Goal: Task Accomplishment & Management: Complete application form

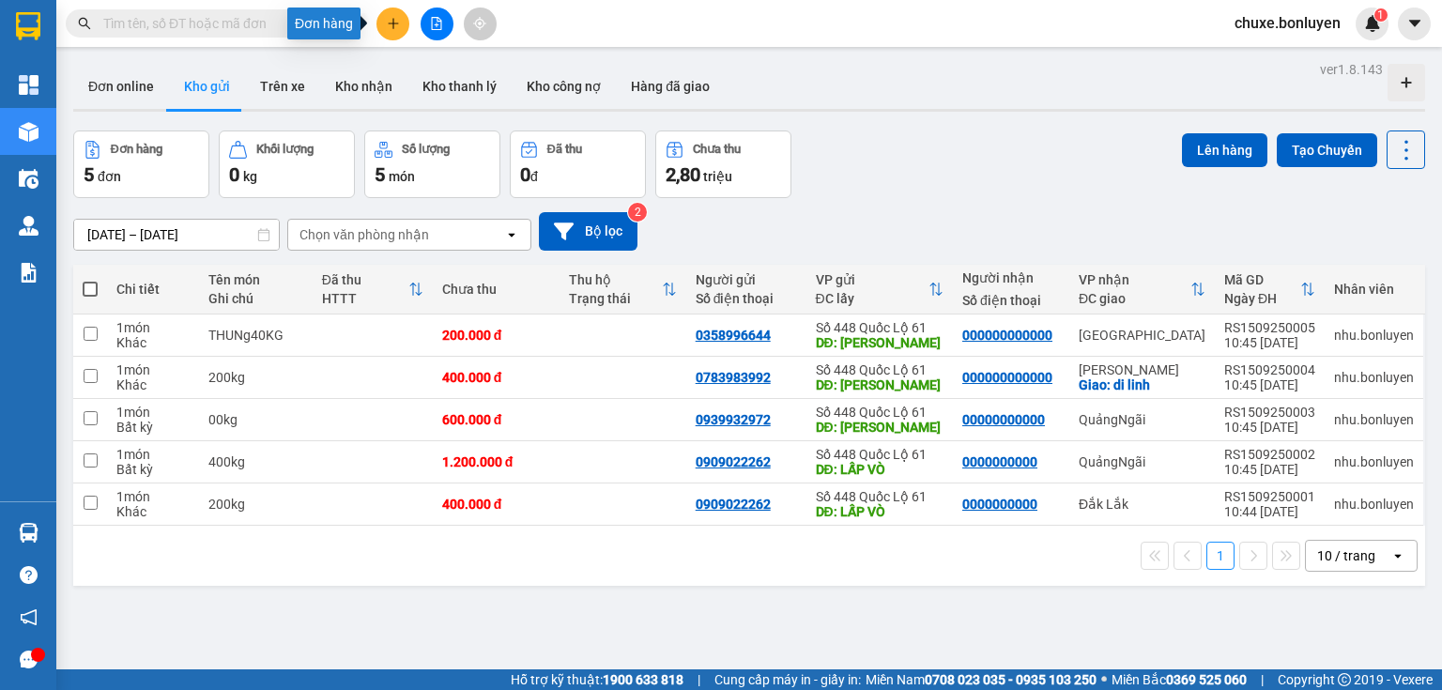
click at [391, 20] on icon "plus" at bounding box center [393, 23] width 13 height 13
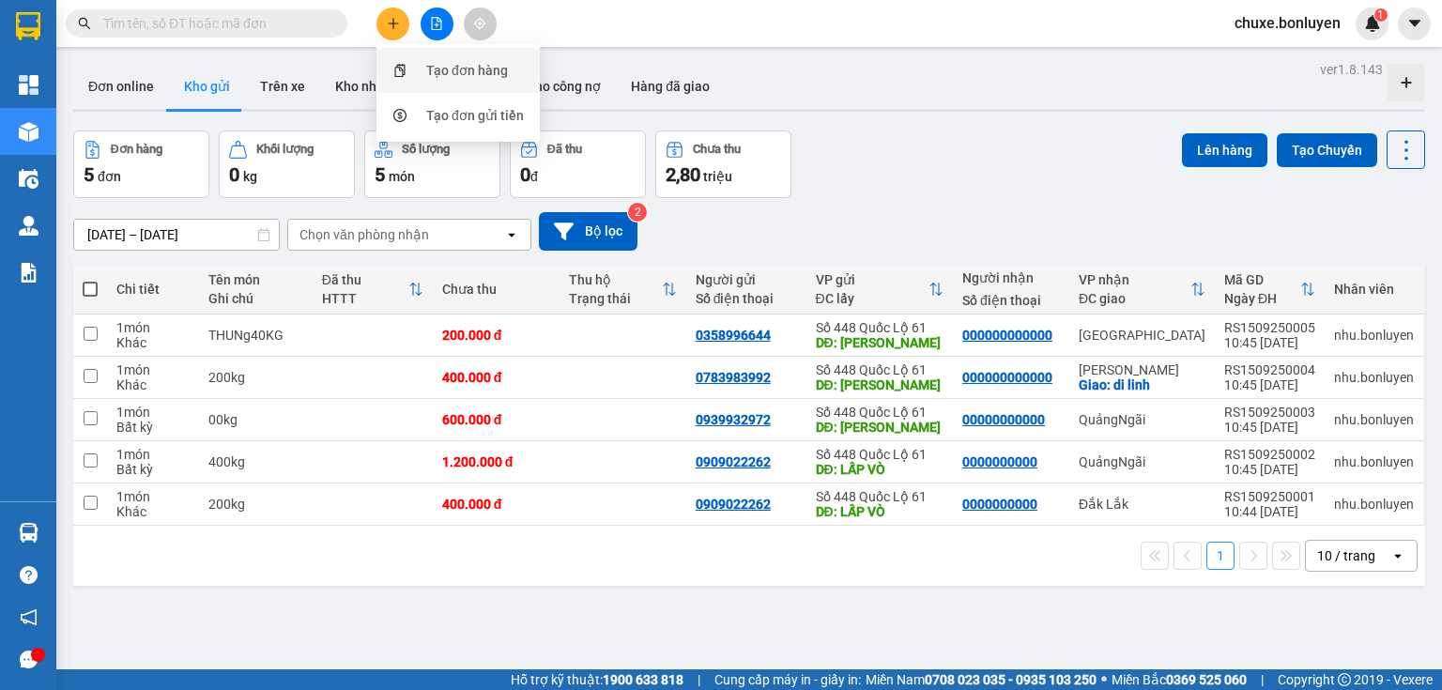
click at [435, 79] on div "Tạo đơn hàng" at bounding box center [467, 70] width 82 height 21
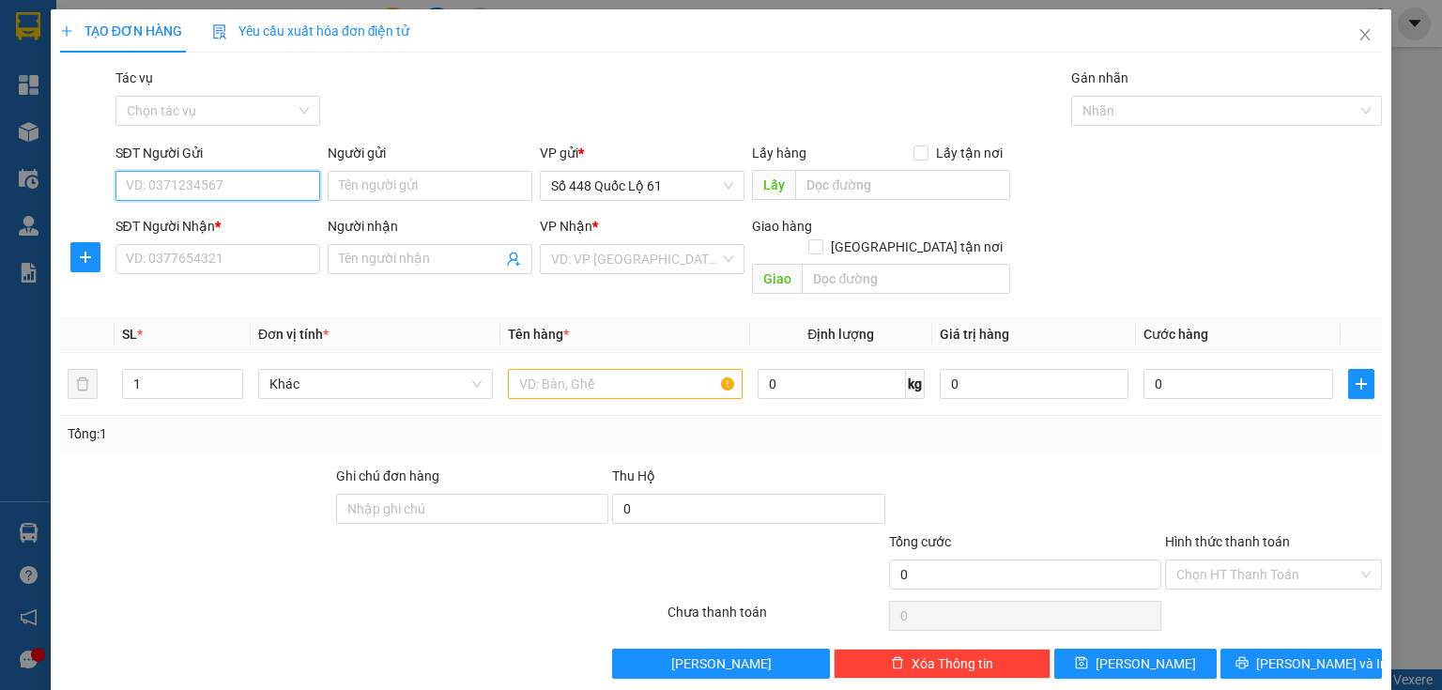
click at [201, 188] on input "SĐT Người Gửi" at bounding box center [217, 186] width 205 height 30
click at [209, 219] on div "0977969527" at bounding box center [216, 223] width 180 height 21
type input "0977969527"
type input "LAI VUNG"
type input "0000000000"
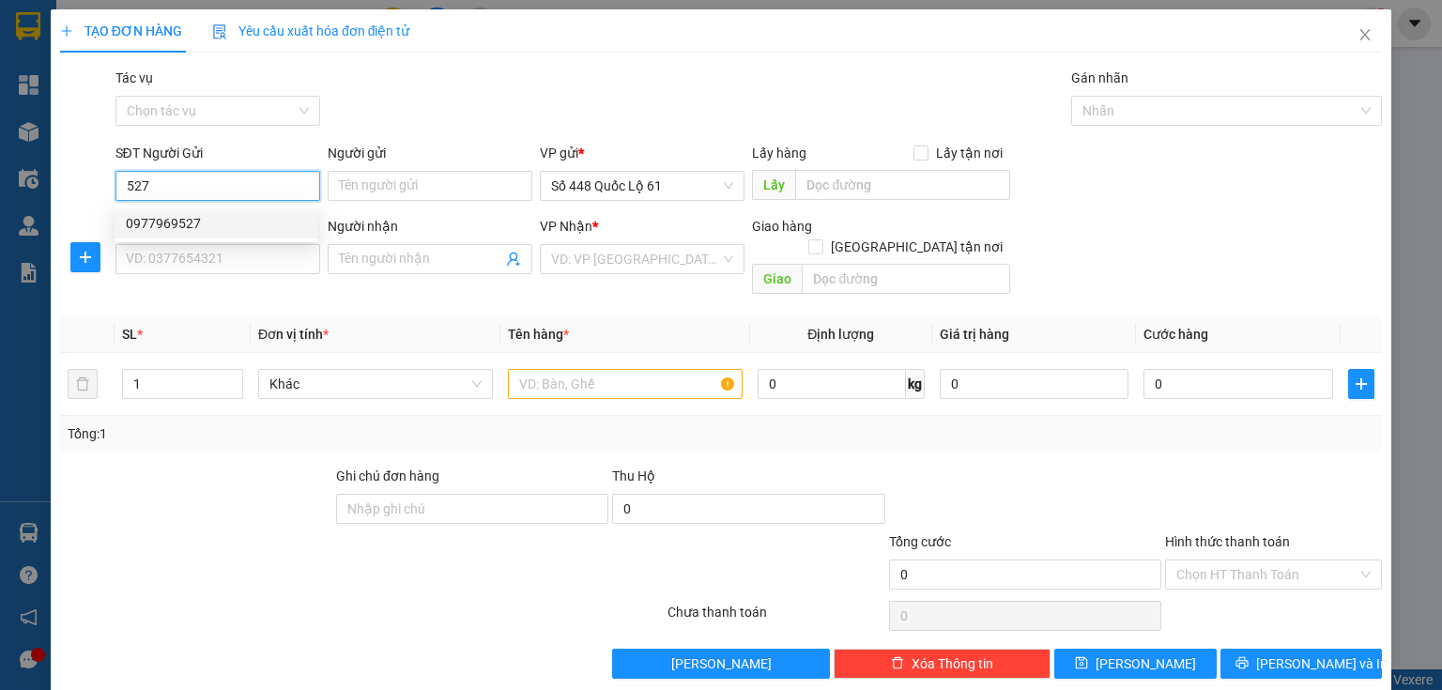
checkbox input "true"
type input "da lat"
type input "140.000"
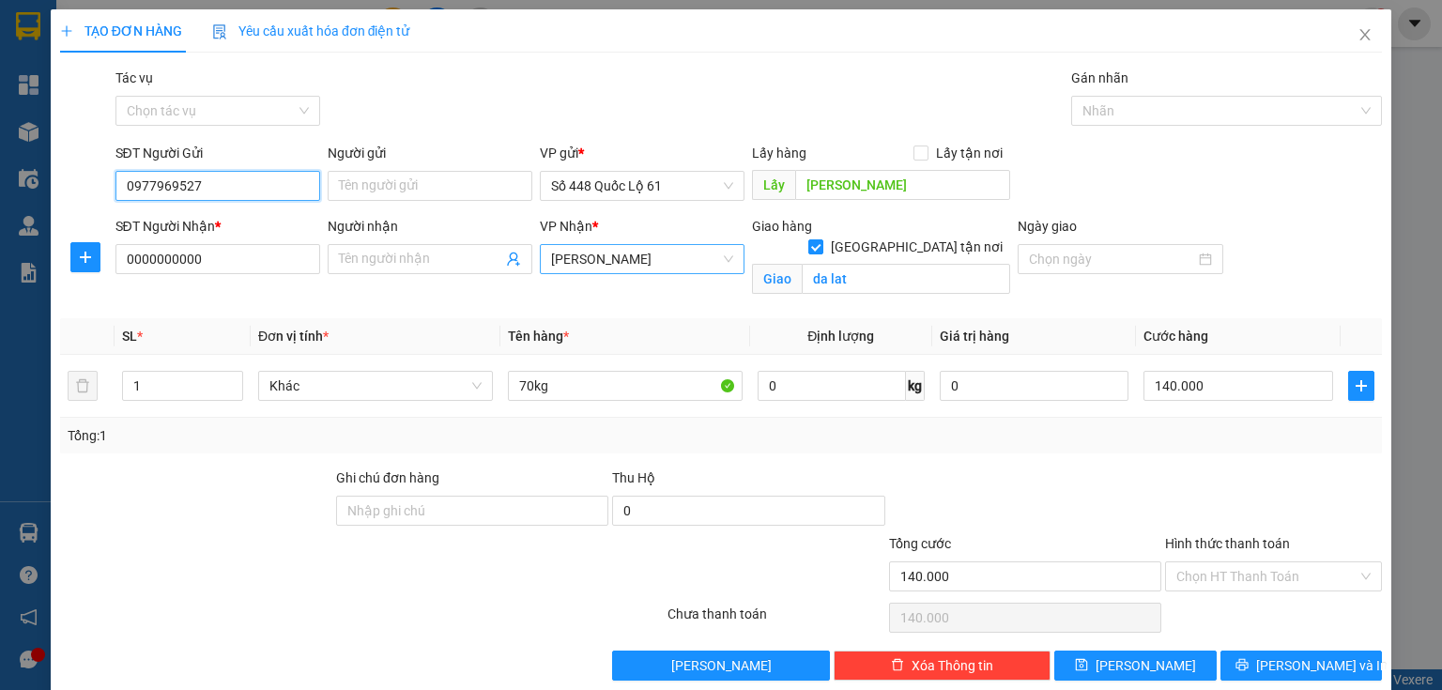
click at [712, 269] on span "Lâm Đồng" at bounding box center [642, 259] width 182 height 28
type input "0977969527"
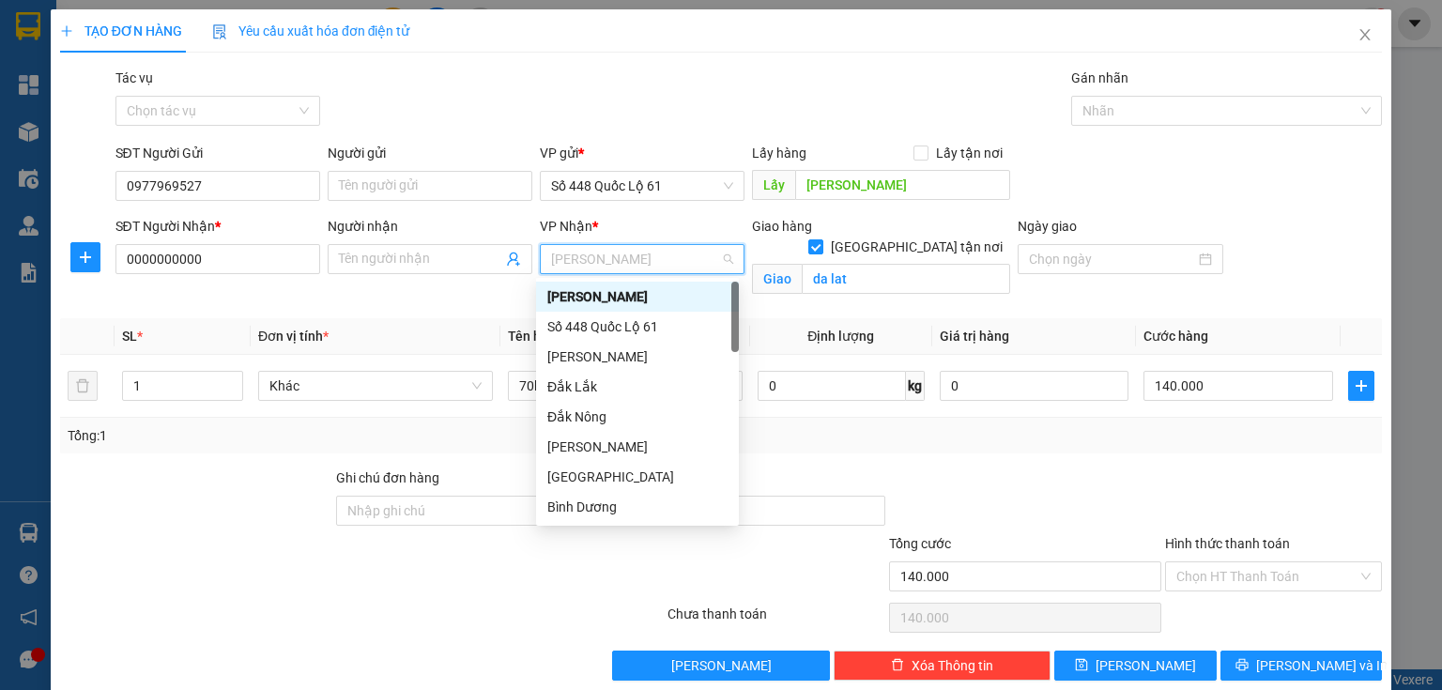
type input "q"
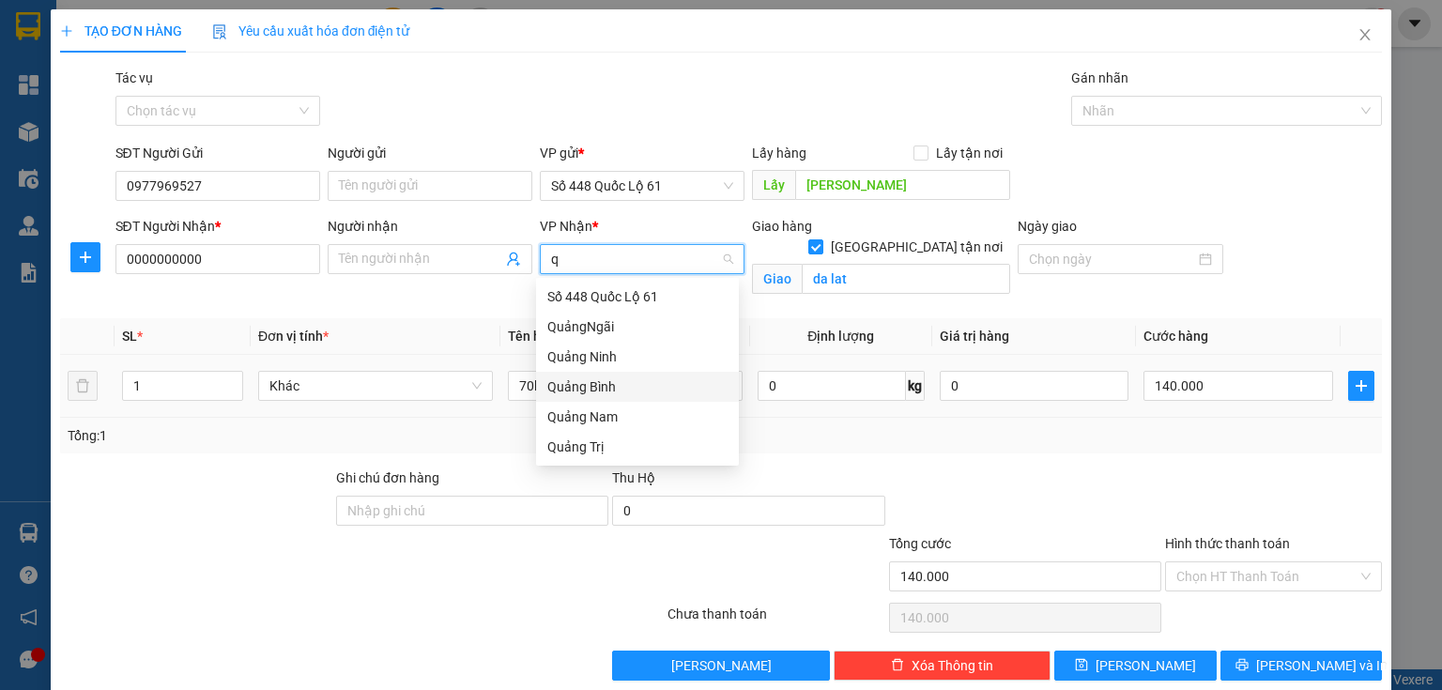
click at [595, 409] on div "Quảng Nam" at bounding box center [637, 416] width 180 height 21
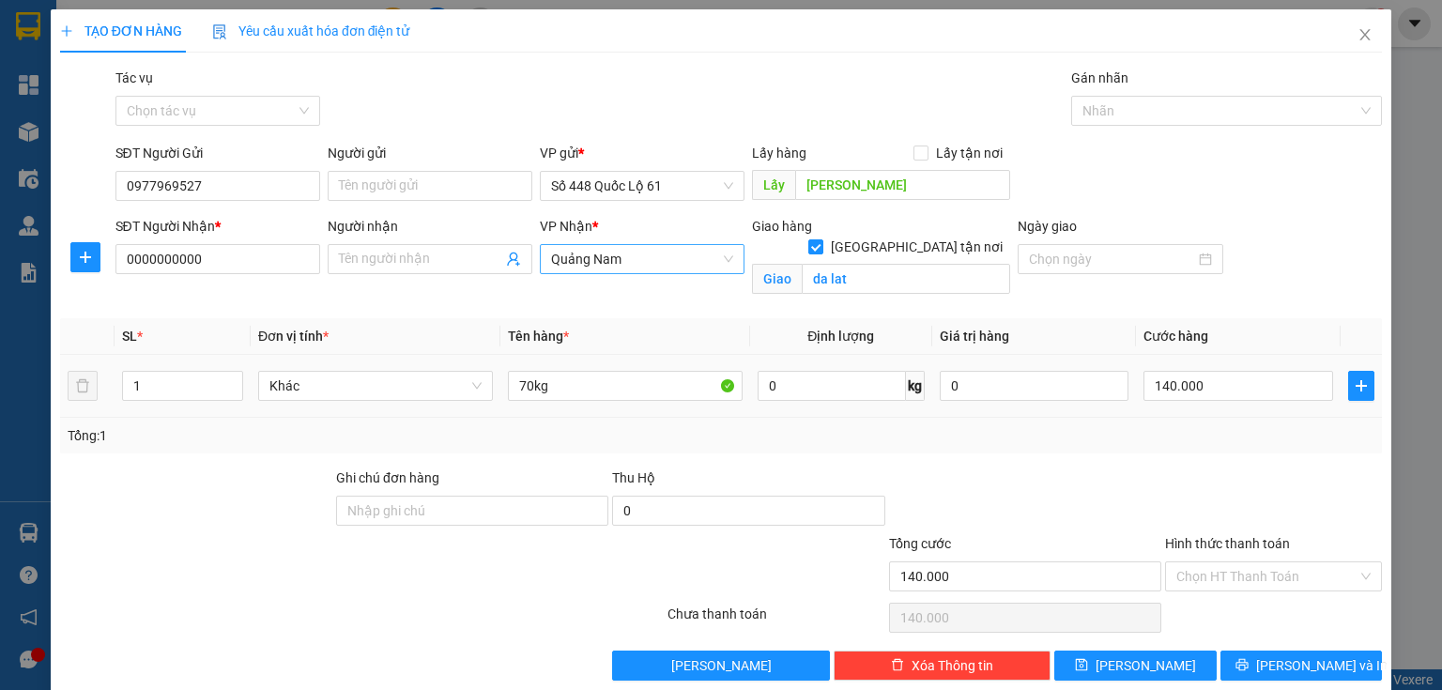
click at [597, 413] on td "70kg" at bounding box center [625, 386] width 250 height 63
drag, startPoint x: 884, startPoint y: 272, endPoint x: 891, endPoint y: 252, distance: 21.7
click at [885, 270] on input "da lat" at bounding box center [906, 279] width 208 height 30
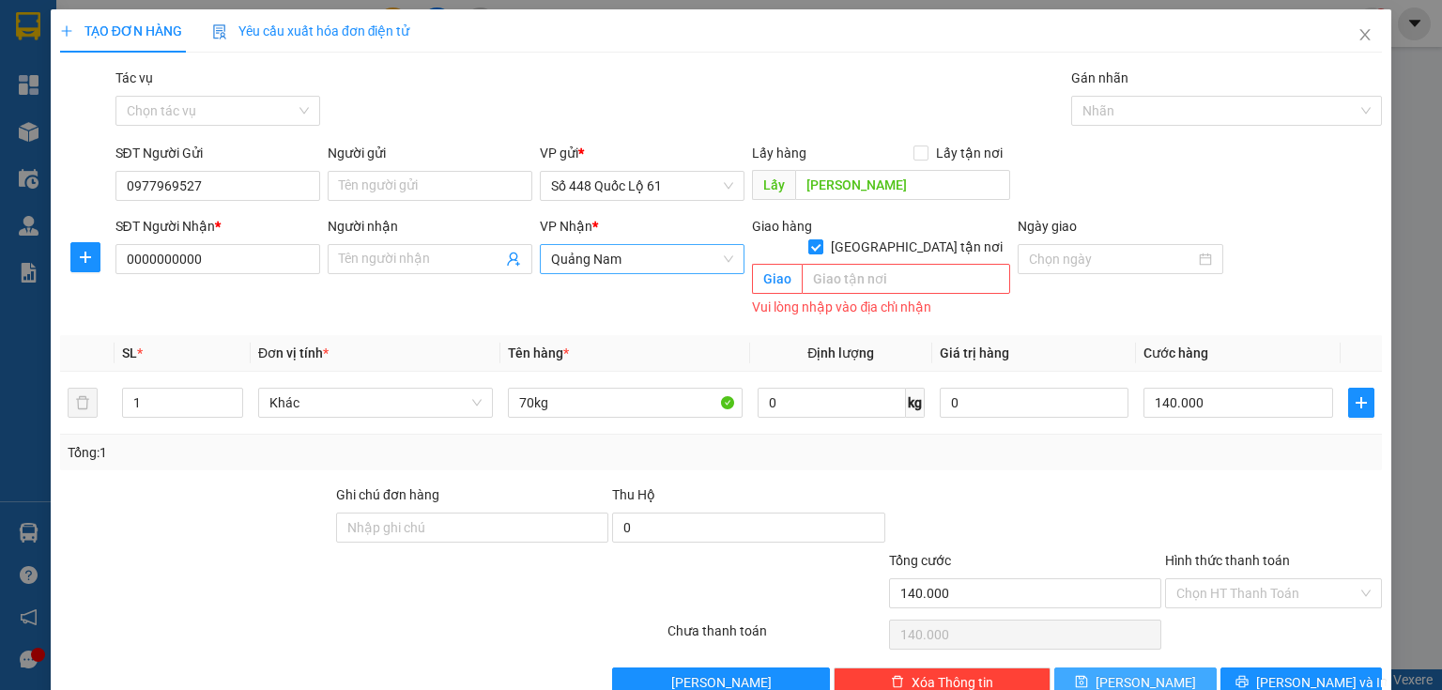
click at [1088, 675] on icon "save" at bounding box center [1081, 681] width 13 height 13
click at [821, 239] on input "Giao tận nơi" at bounding box center [814, 245] width 13 height 13
checkbox input "false"
click at [1144, 672] on span "Lưu" at bounding box center [1145, 682] width 100 height 21
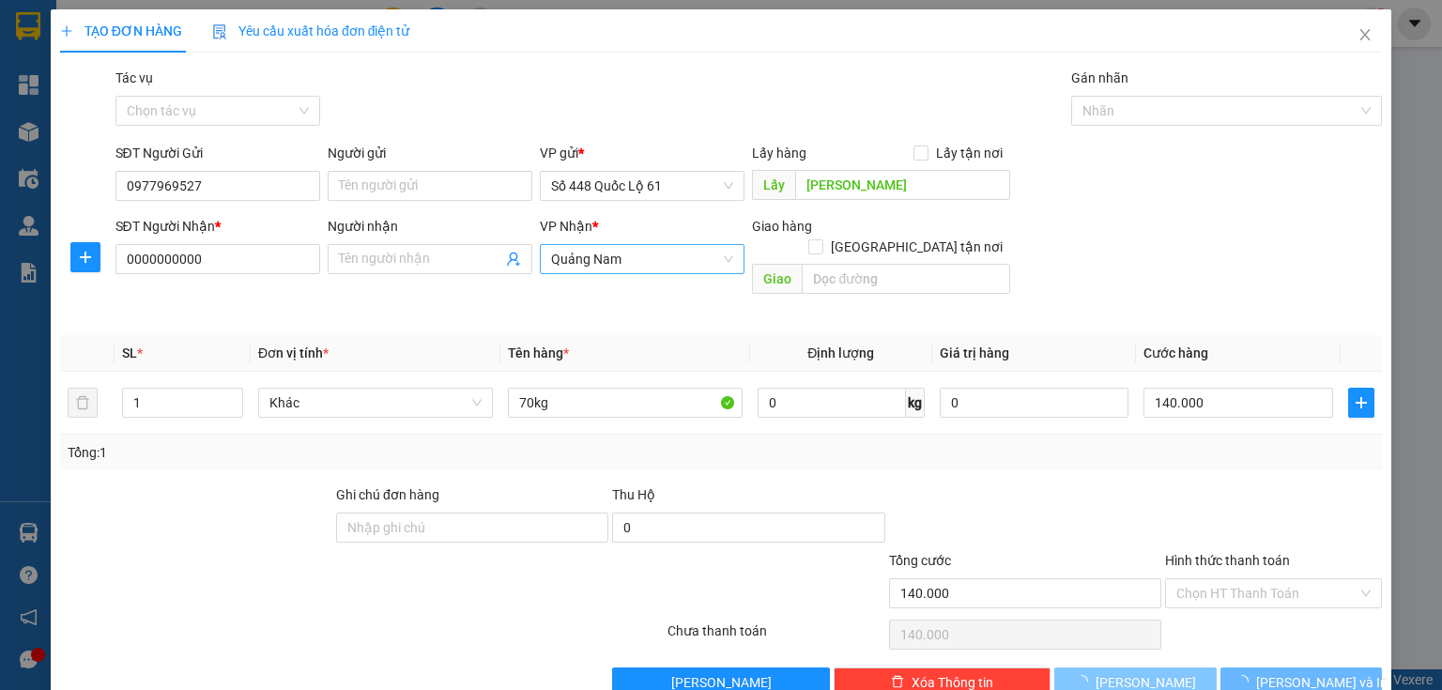
type input "0"
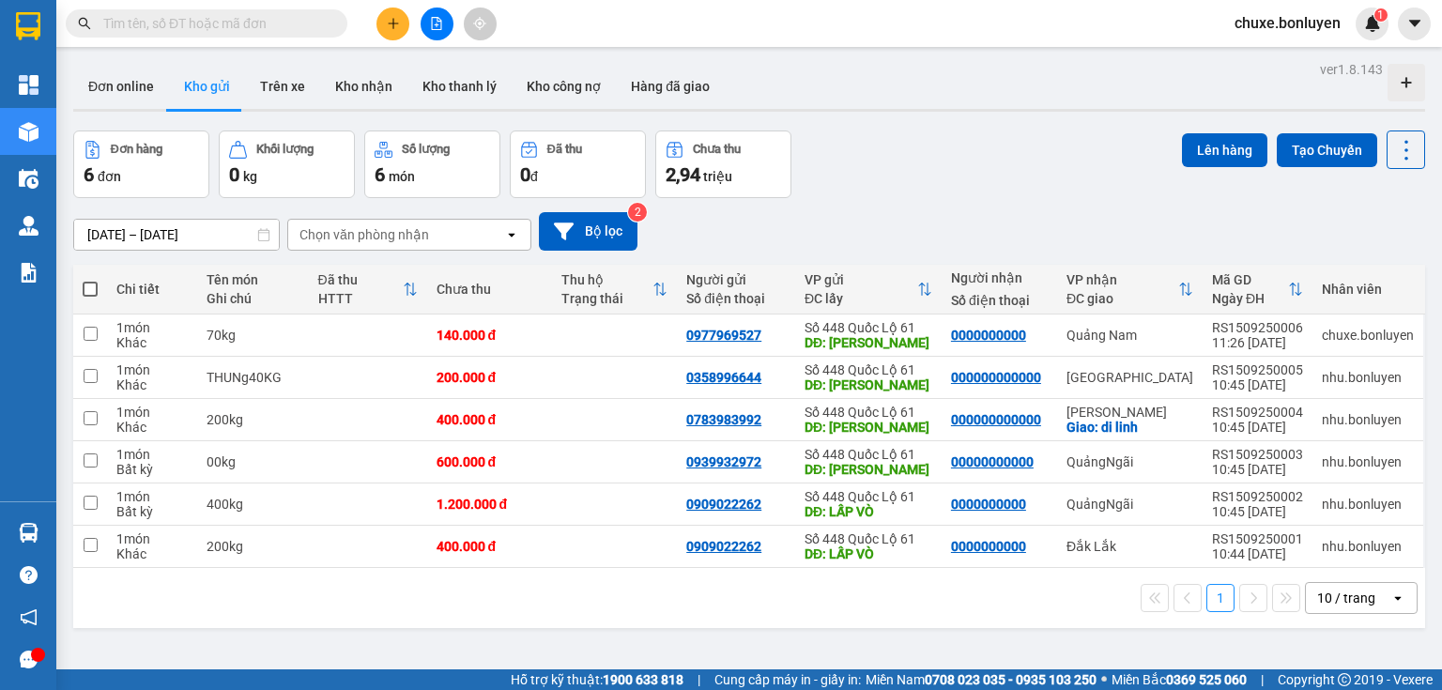
click at [270, 26] on input "text" at bounding box center [213, 23] width 221 height 21
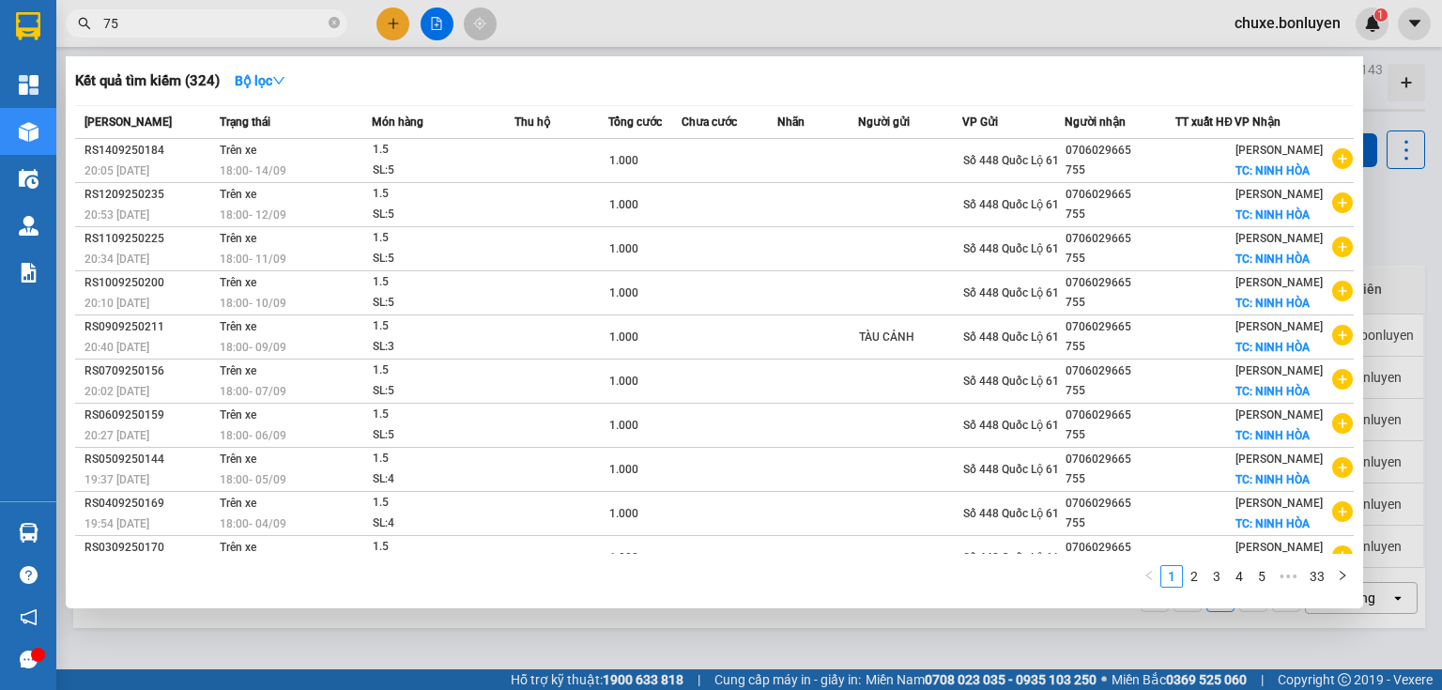
type input "7"
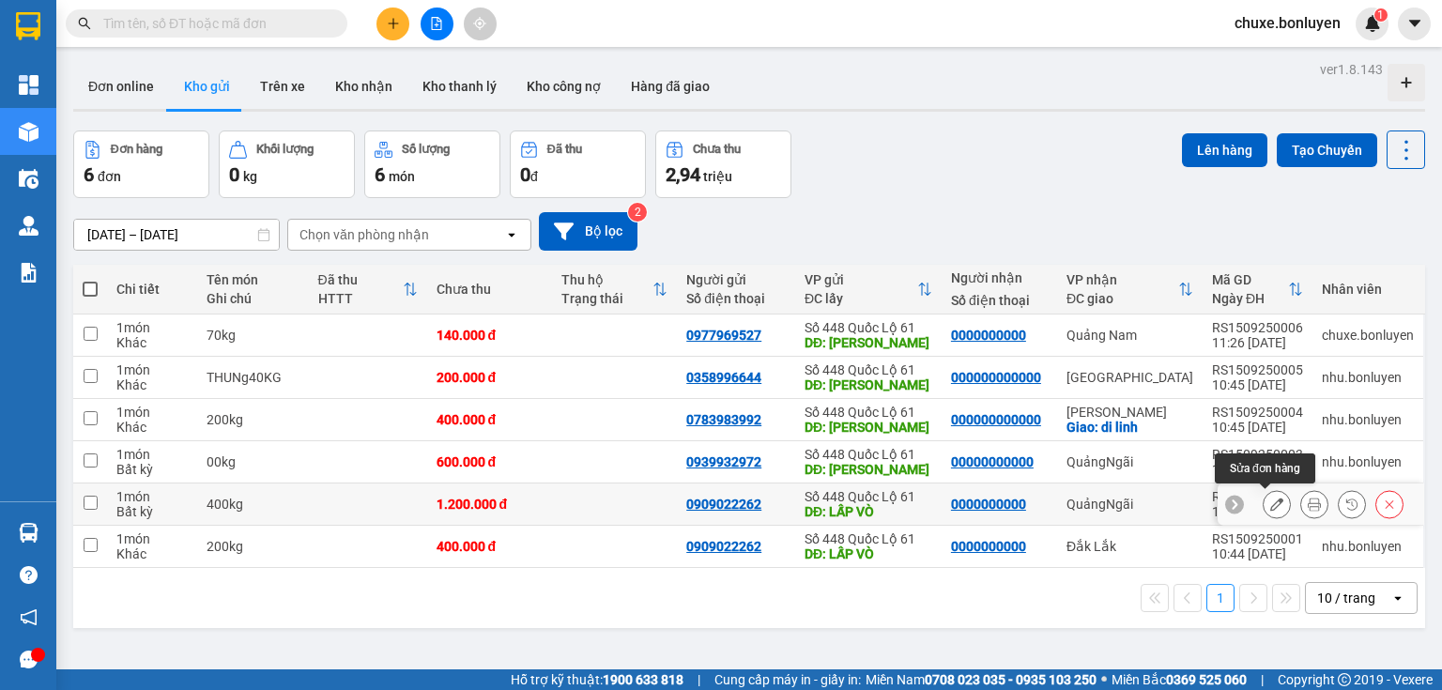
click at [1273, 501] on button at bounding box center [1276, 504] width 26 height 33
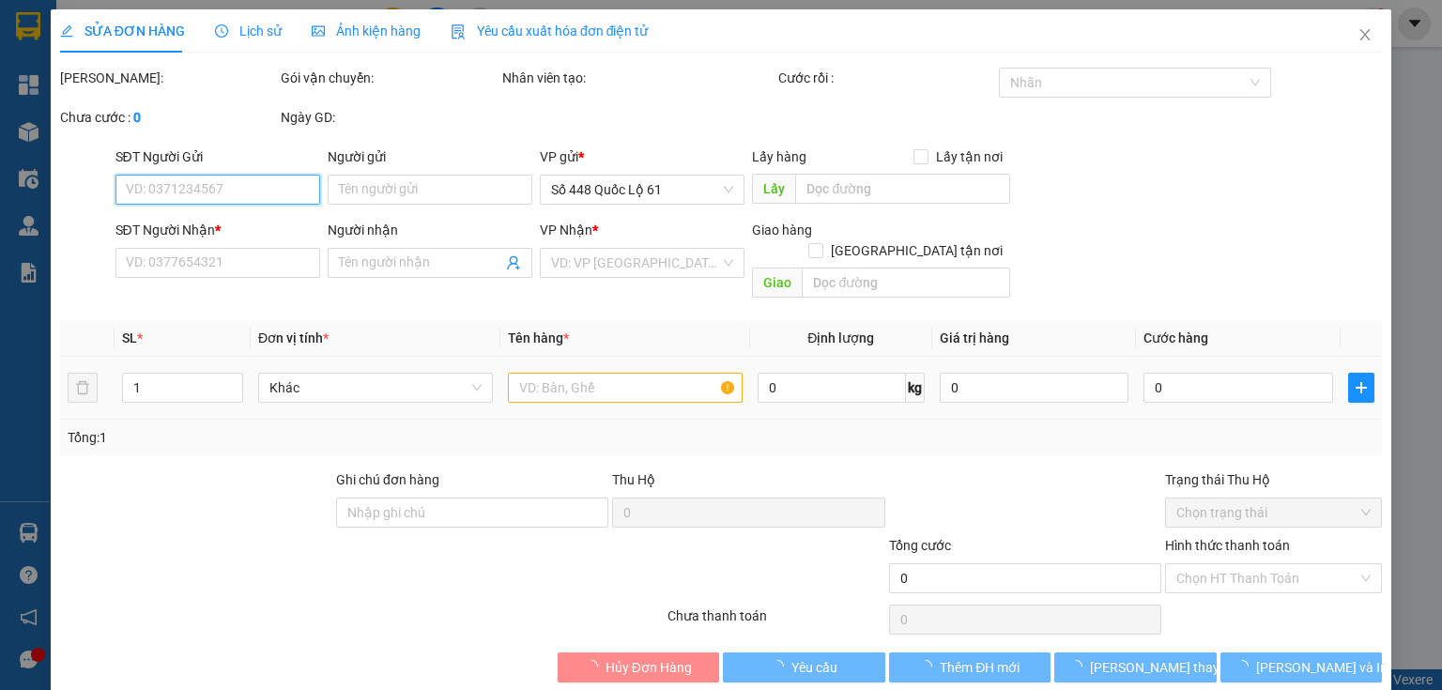
type input "0909022262"
type input "LẤP VÒ"
type input "0000000000"
type input "1.200.000"
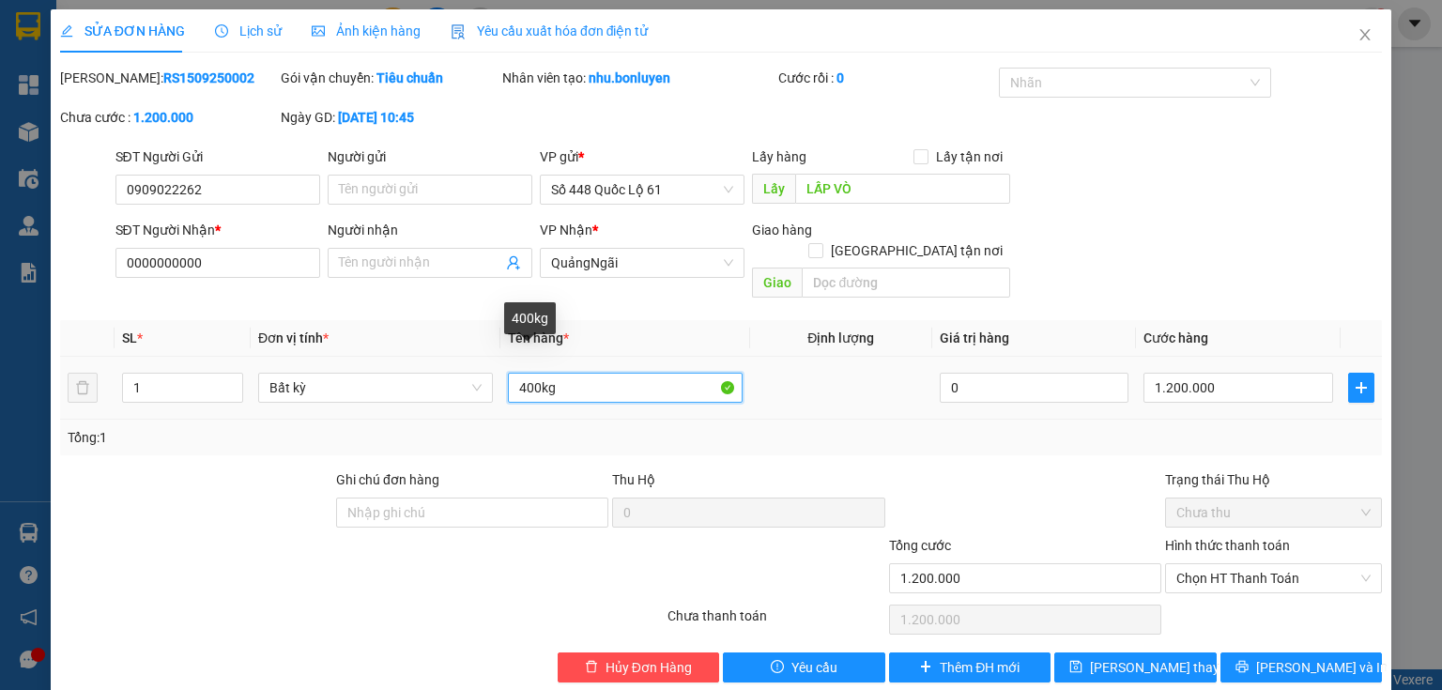
click at [529, 373] on input "400kg" at bounding box center [625, 388] width 235 height 30
type input "500kg"
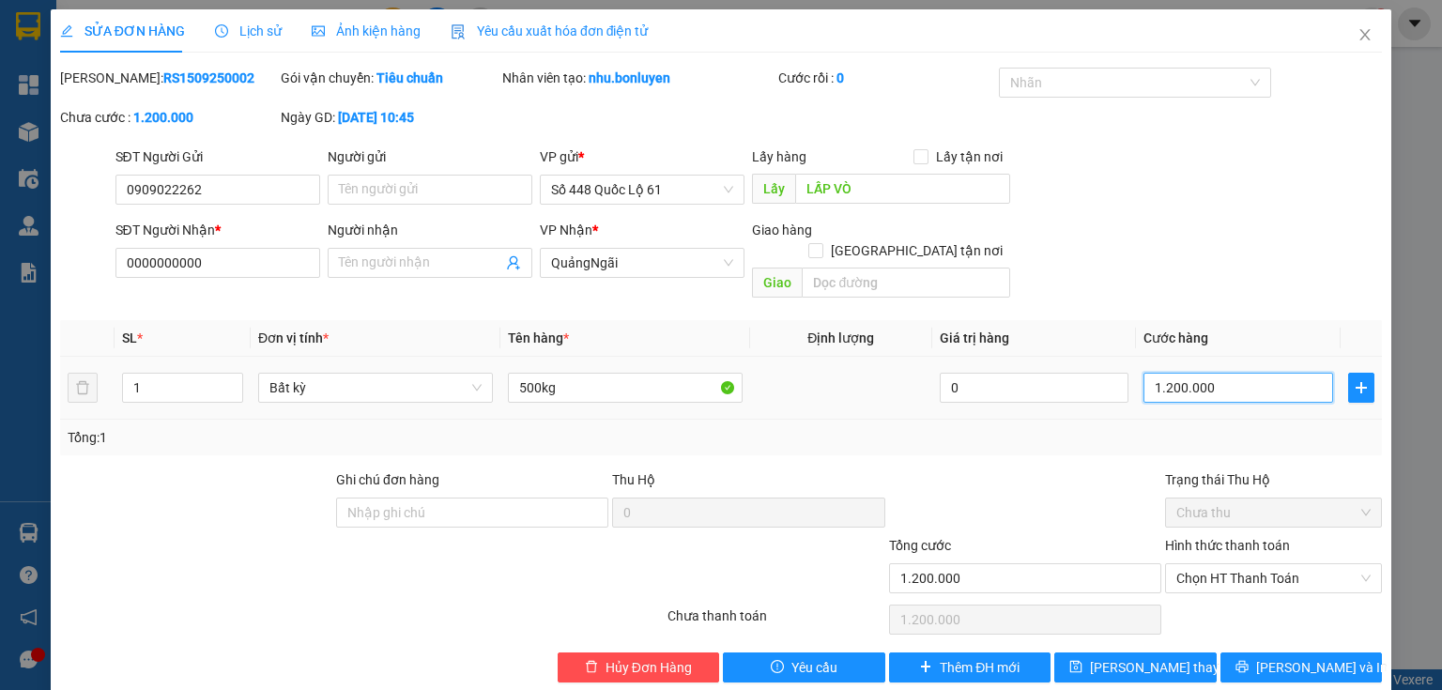
click at [1159, 373] on input "1.200.000" at bounding box center [1238, 388] width 190 height 30
type input "0"
type input "1"
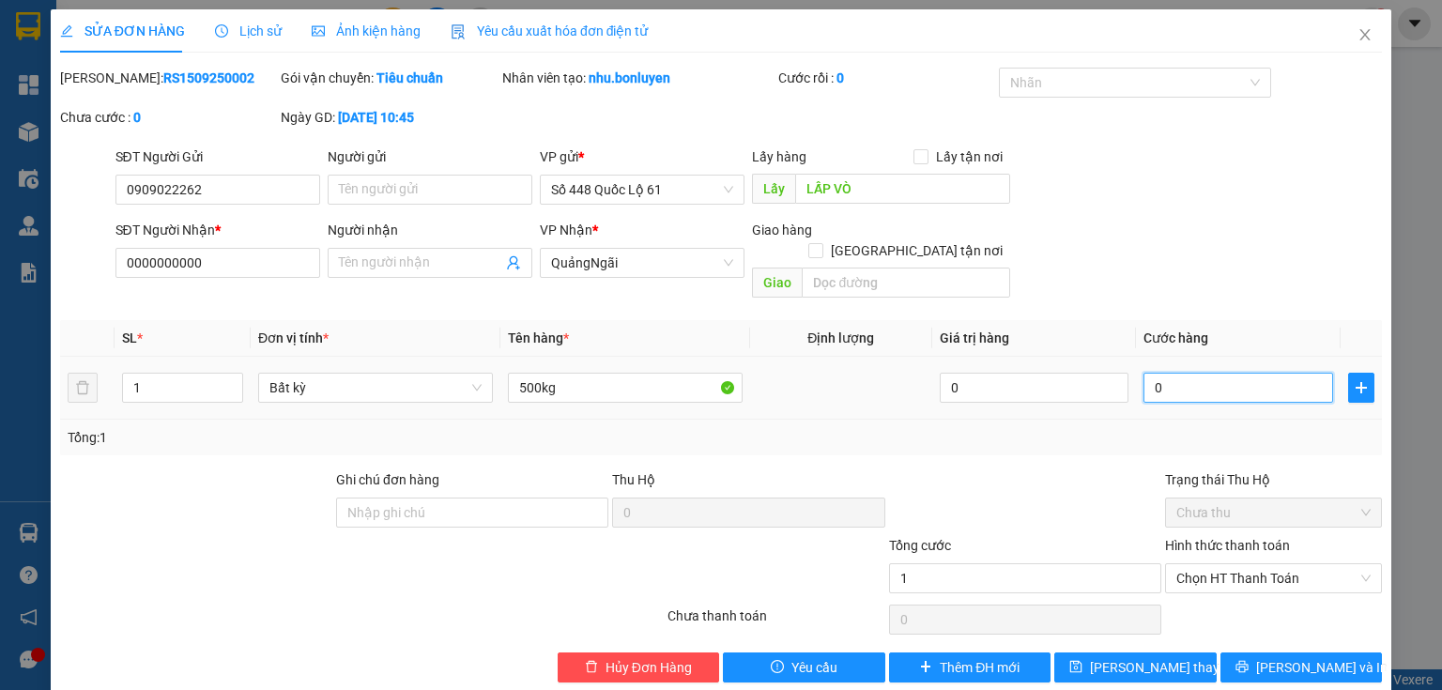
type input "1"
type input "01"
type input "15"
type input "015"
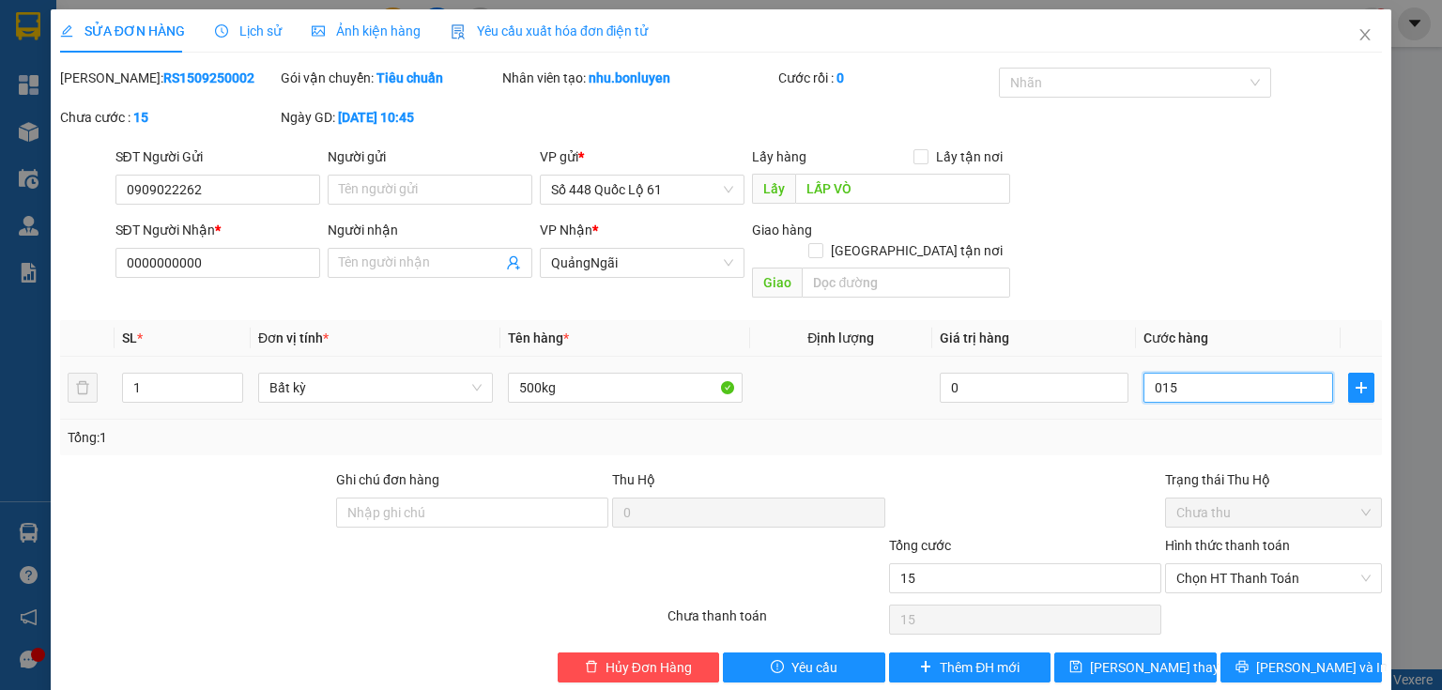
type input "150"
type input "0.150"
type input "1.500"
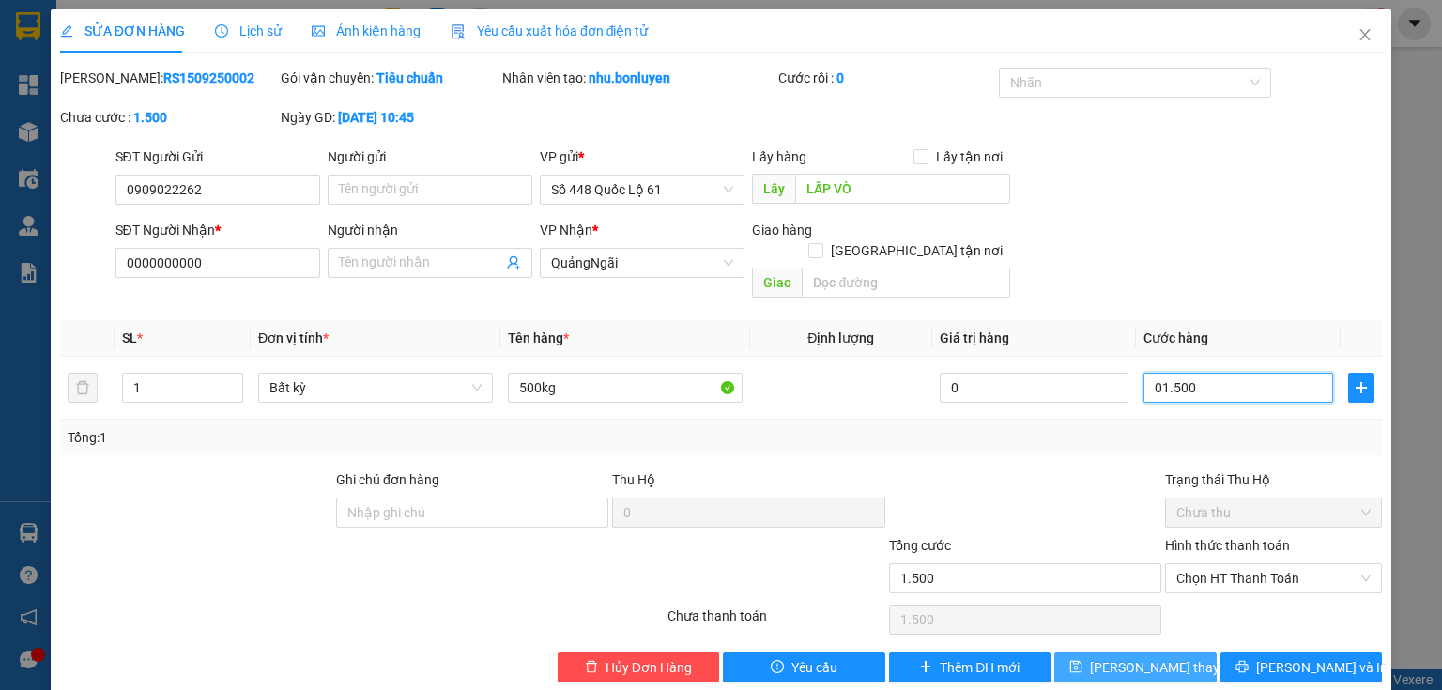
type input "01.500"
type input "1.500.000"
click at [1129, 657] on span "Lưu thay đổi" at bounding box center [1165, 667] width 150 height 21
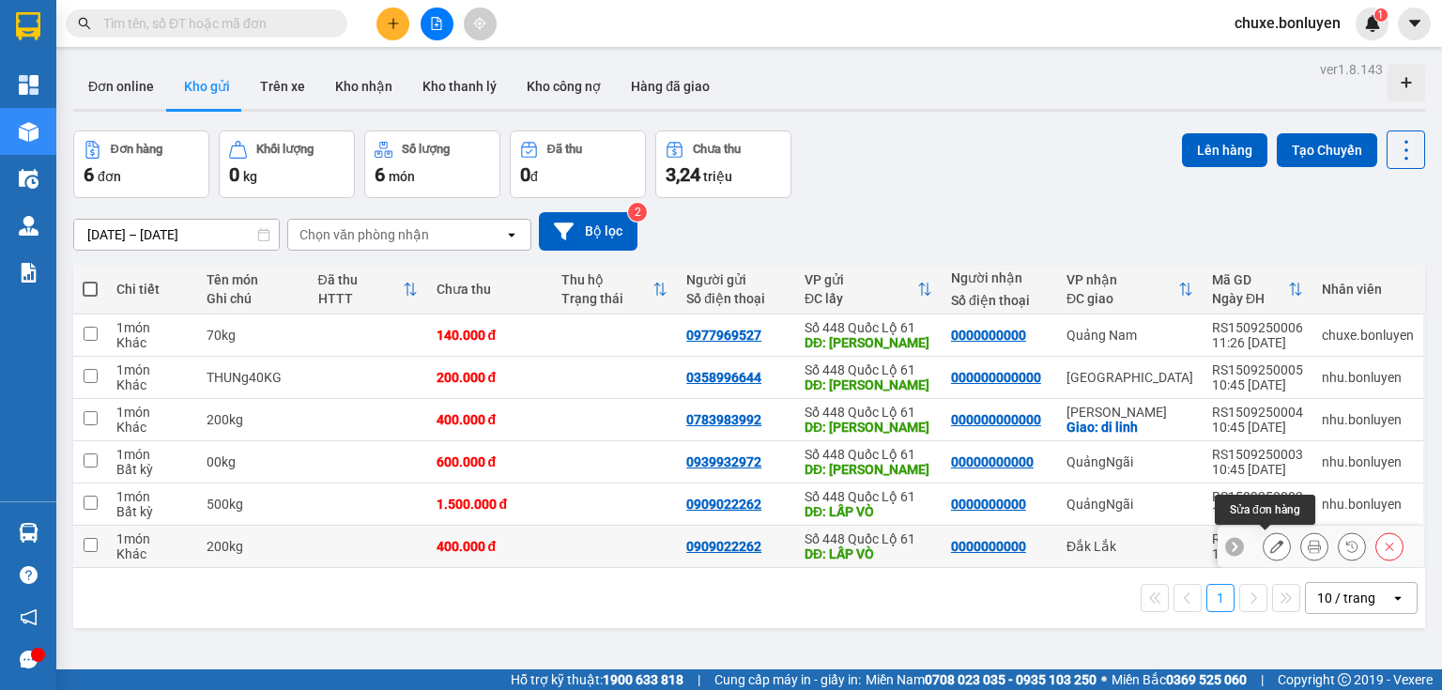
click at [1270, 545] on icon at bounding box center [1276, 546] width 13 height 13
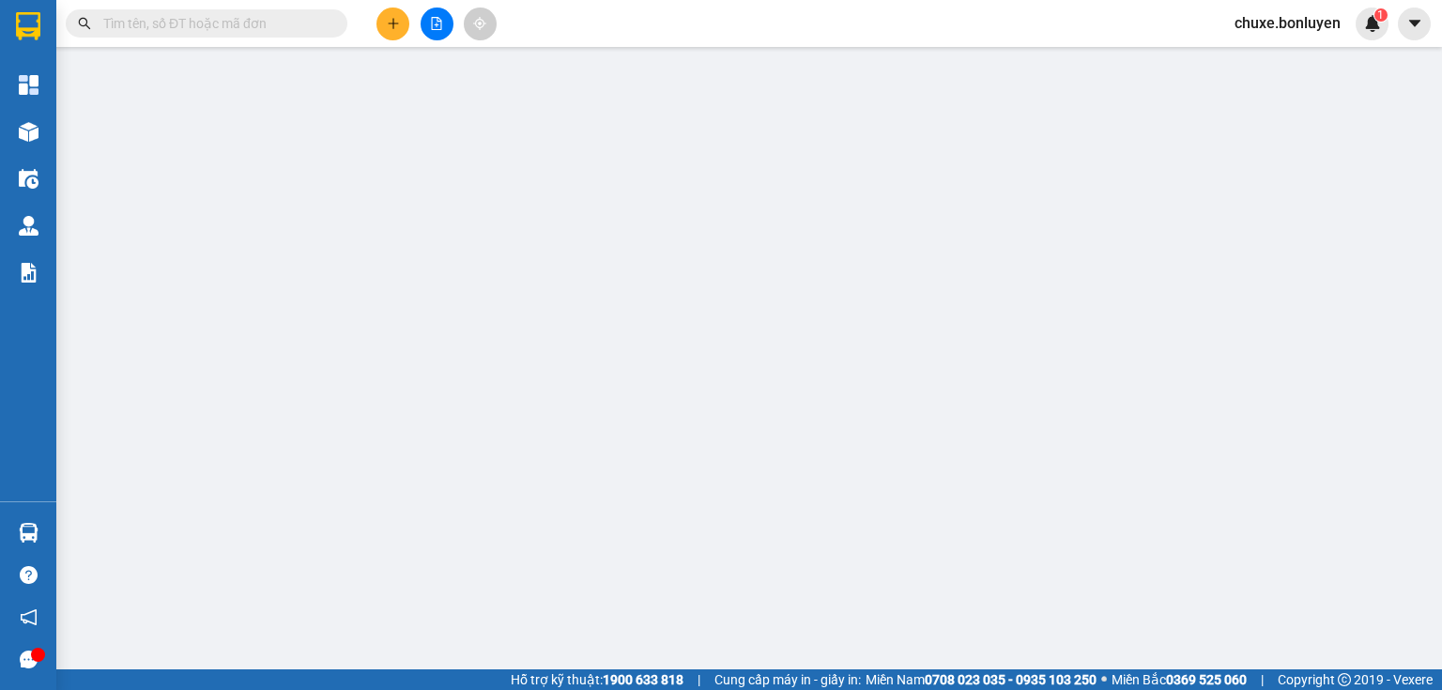
type input "0909022262"
type input "LẤP VÒ"
type input "0000000000"
type input "400.000"
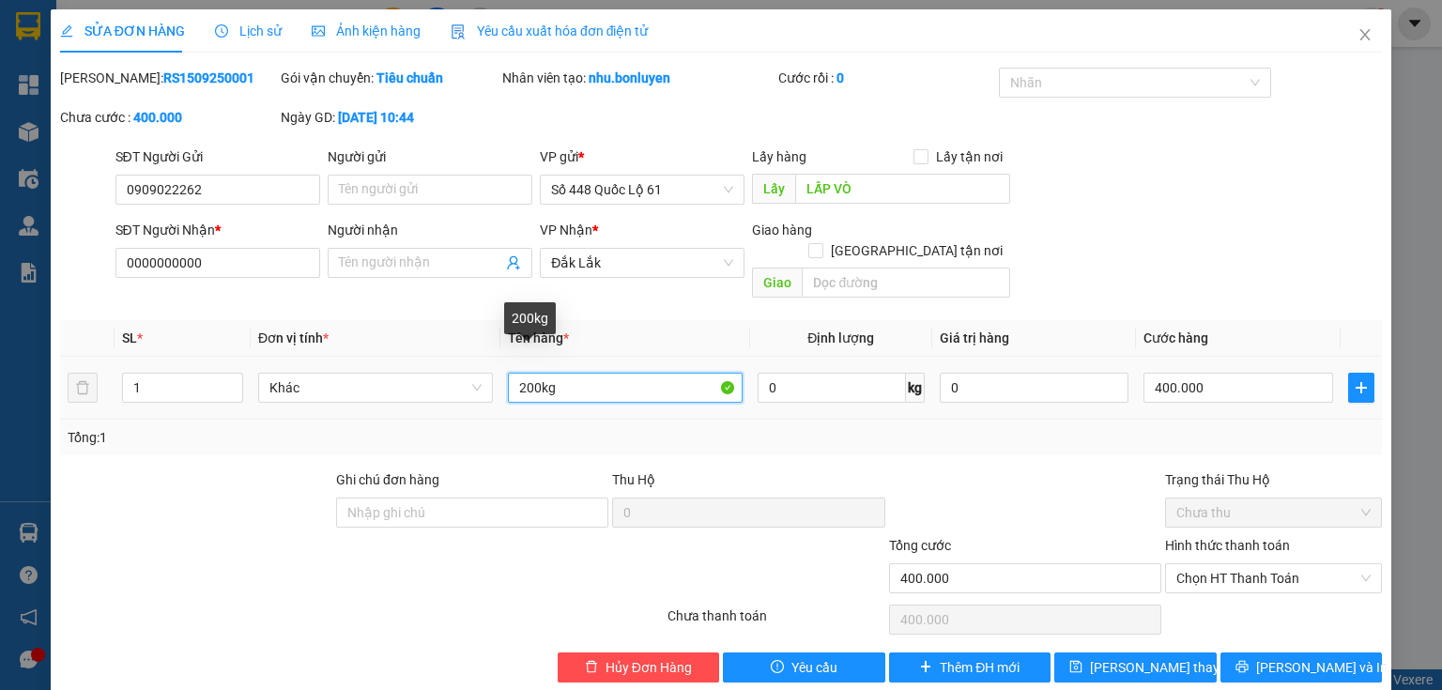
click at [528, 373] on input "200kg" at bounding box center [625, 388] width 235 height 30
type input "250kg"
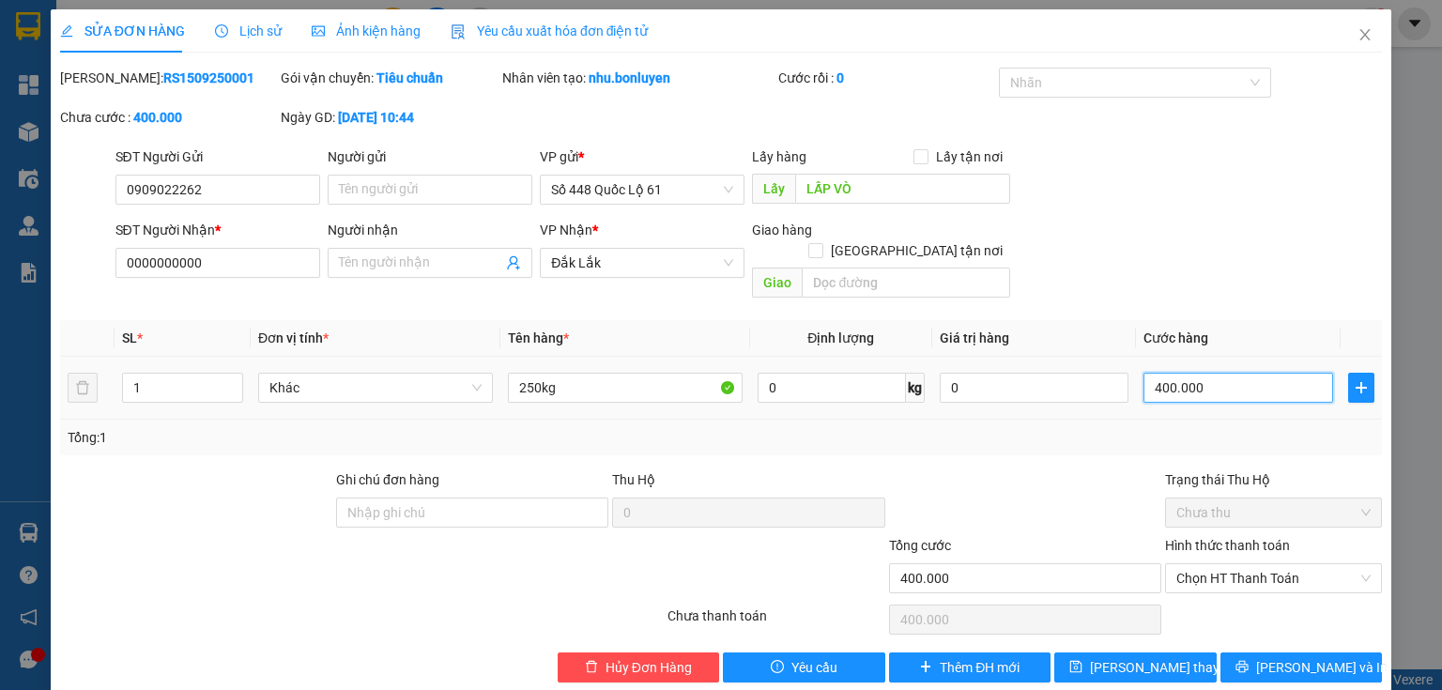
click at [1227, 373] on input "400.000" at bounding box center [1238, 388] width 190 height 30
type input "0"
type input "5"
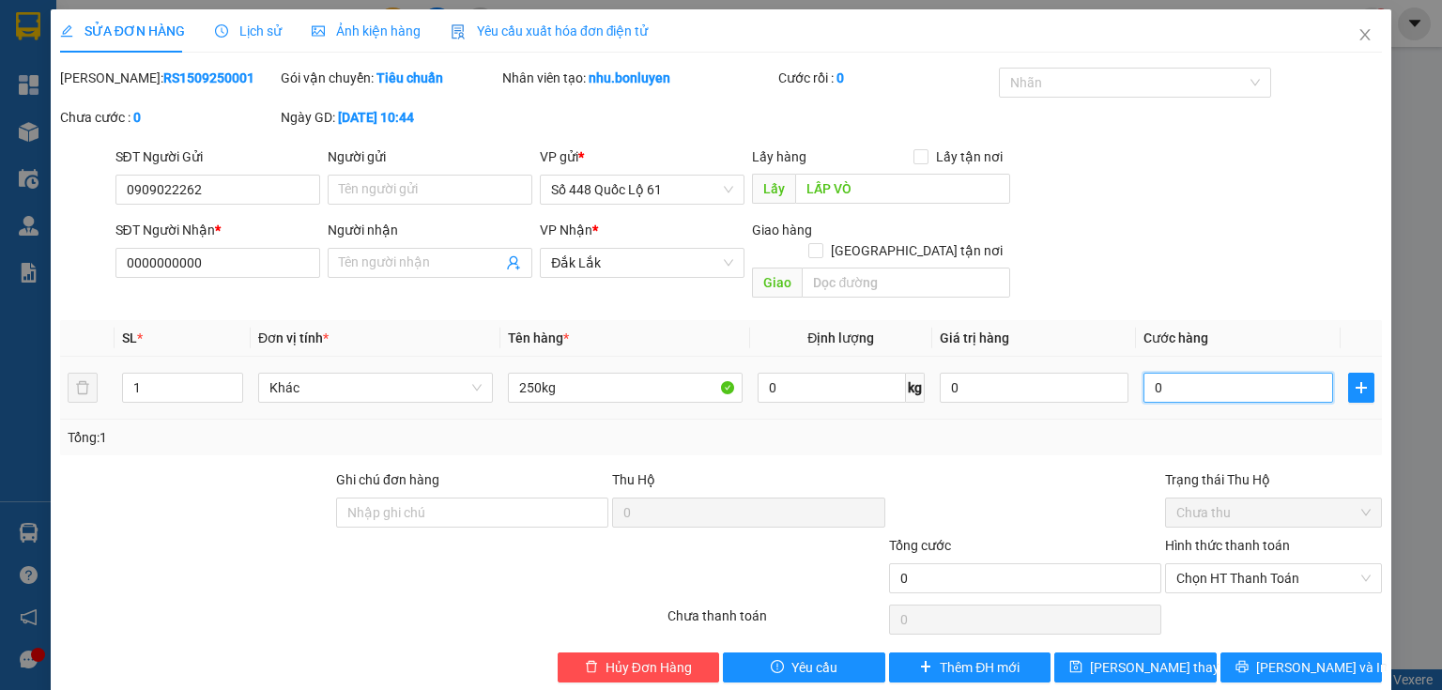
type input "5"
type input "05"
type input "50"
type input "0.500"
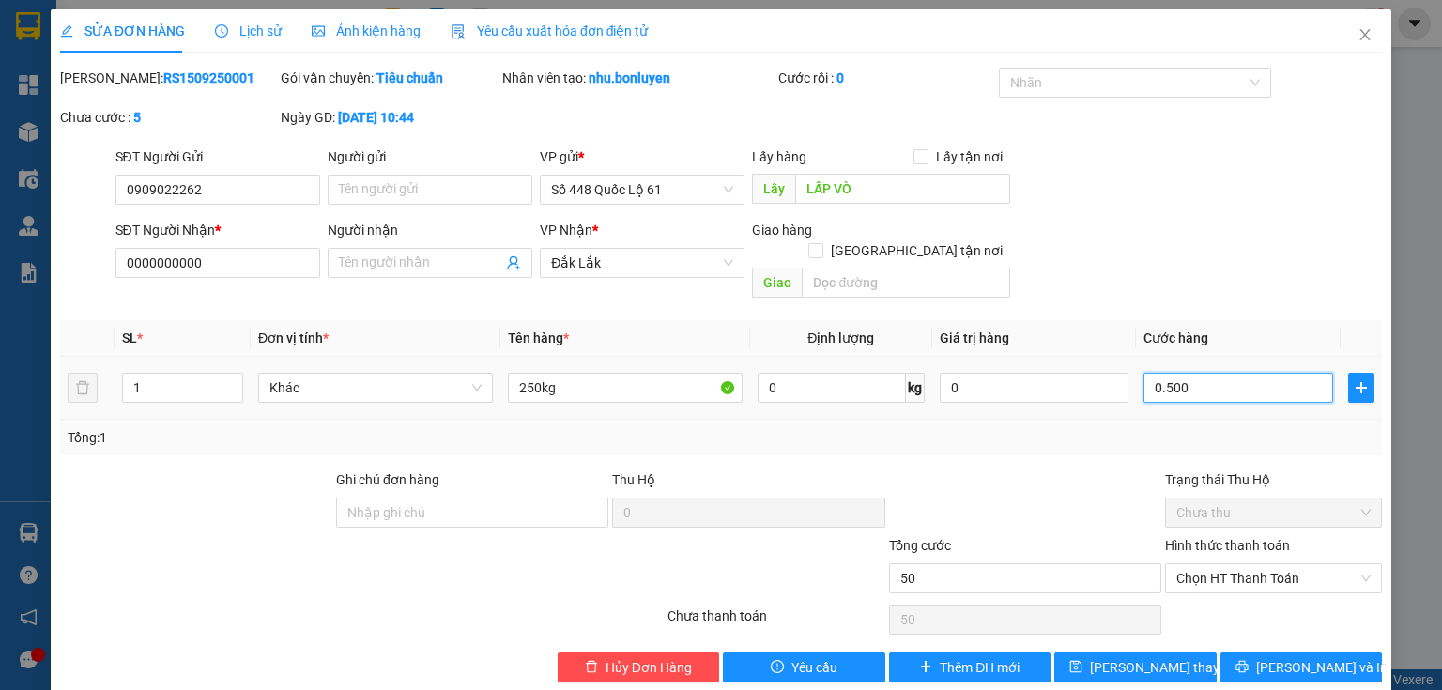
type input "500"
type input "0.500"
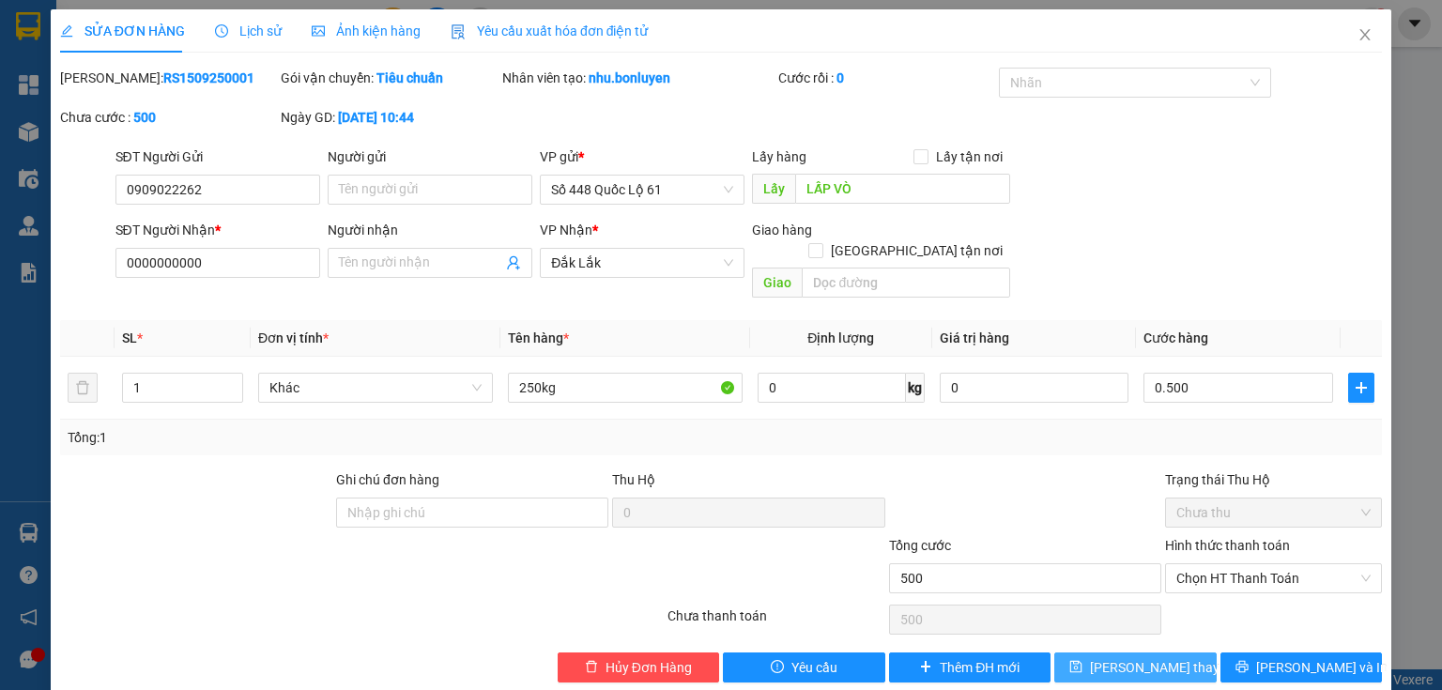
type input "500.000"
click at [1164, 657] on span "Lưu thay đổi" at bounding box center [1165, 667] width 150 height 21
